Goal: Navigation & Orientation: Go to known website

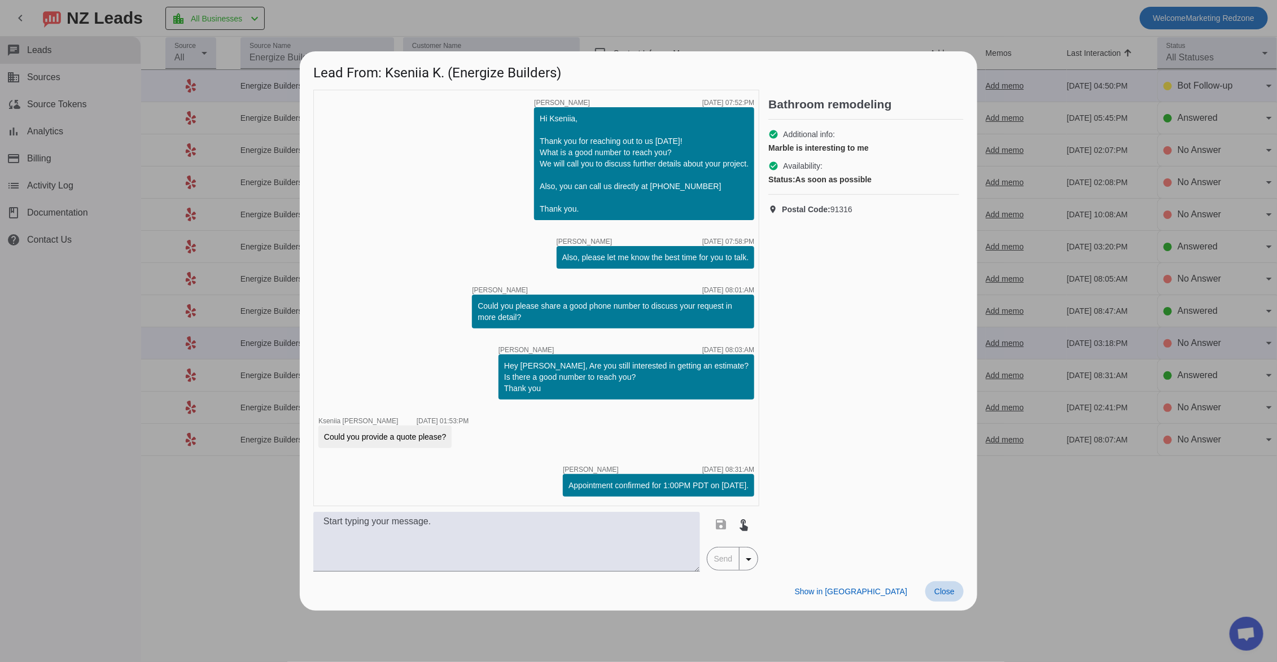
click at [947, 600] on span at bounding box center [944, 591] width 38 height 20
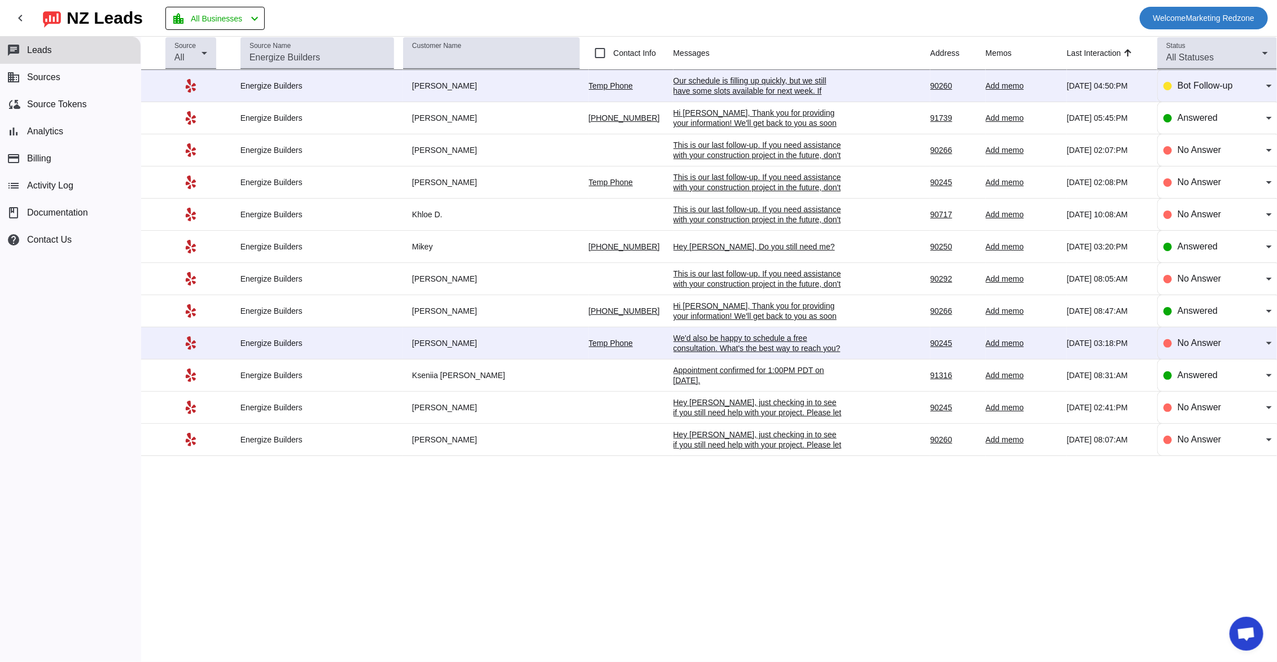
click at [1215, 18] on span "Welcome Marketing Redzone" at bounding box center [1204, 18] width 102 height 16
click at [1050, 24] on div at bounding box center [638, 331] width 1277 height 662
click at [1167, 11] on span "Welcome Marketing Redzone" at bounding box center [1204, 18] width 102 height 16
click at [1230, 53] on span "Logout" at bounding box center [1237, 47] width 50 height 11
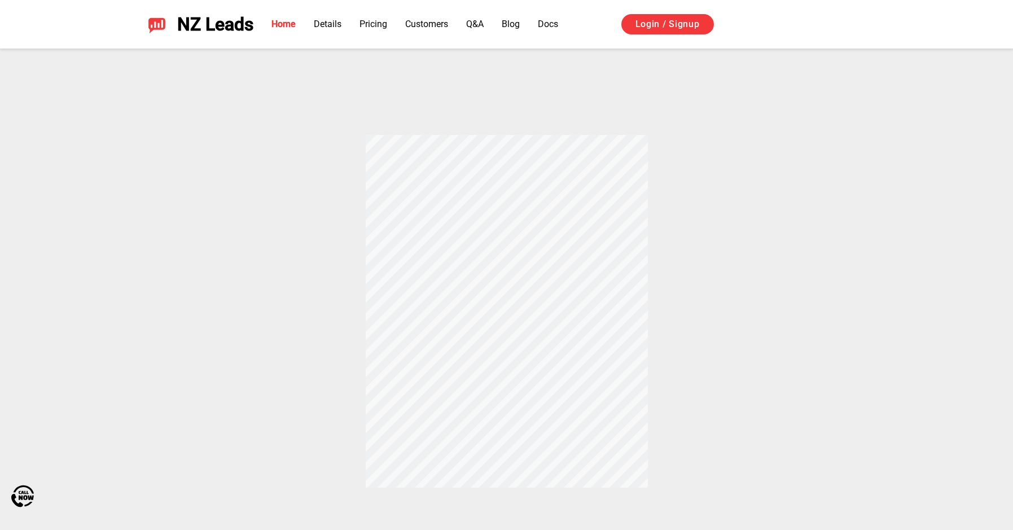
scroll to position [423, 0]
click at [230, 222] on div "How does Yelp and Thumbtack Auto Responder Works? When a customer messages your…" at bounding box center [507, 178] width 790 height 502
click at [855, 201] on div "How does Yelp and Thumbtack Auto Responder Works? When a customer messages your…" at bounding box center [507, 178] width 790 height 502
click at [804, 211] on div "How does Yelp and Thumbtack Auto Responder Works? When a customer messages your…" at bounding box center [507, 117] width 790 height 502
